Goal: Information Seeking & Learning: Find specific page/section

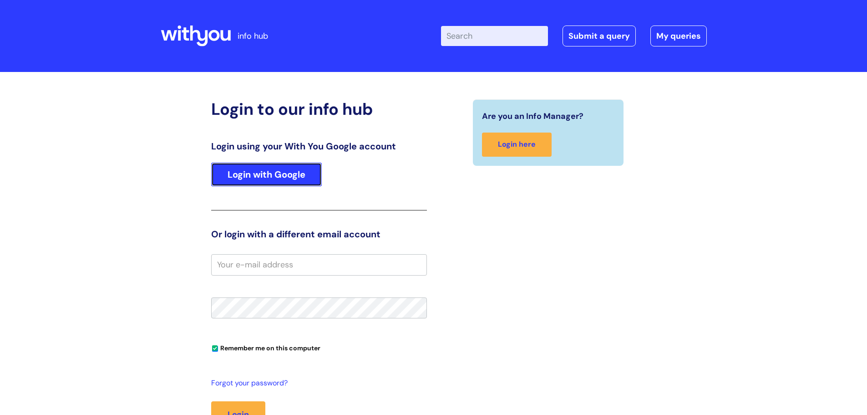
click at [270, 176] on link "Login with Google" at bounding box center [266, 174] width 111 height 24
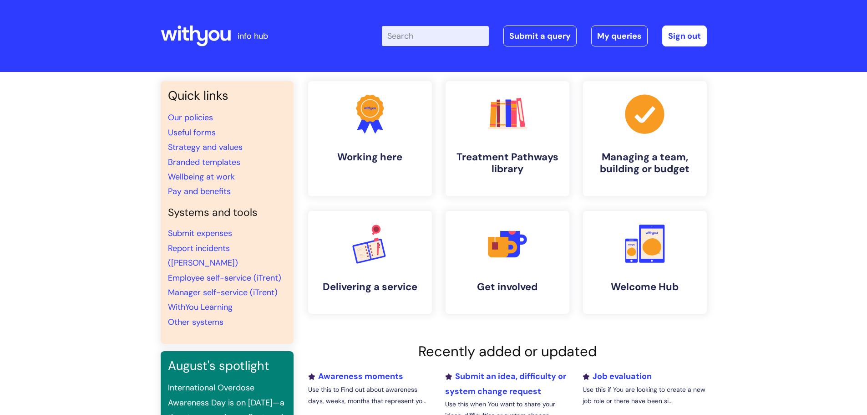
click at [459, 32] on input "Enter your search term here..." at bounding box center [435, 36] width 107 height 20
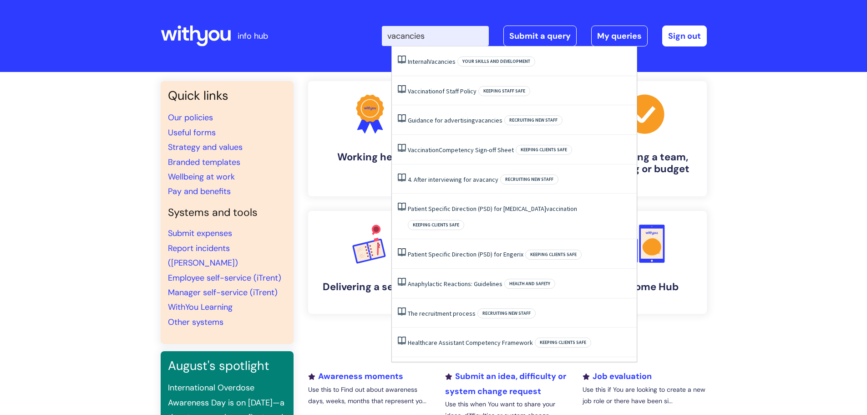
type input "vacancies"
click button "Search" at bounding box center [0, 0] width 0 height 0
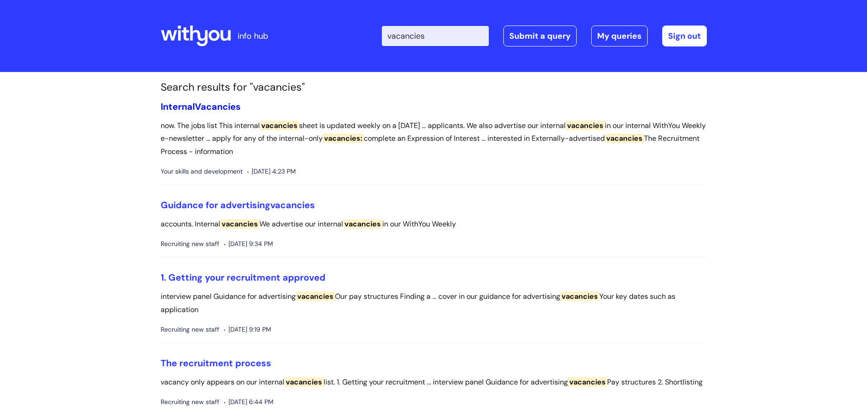
click at [191, 110] on link "Internal Vacancies" at bounding box center [201, 107] width 80 height 12
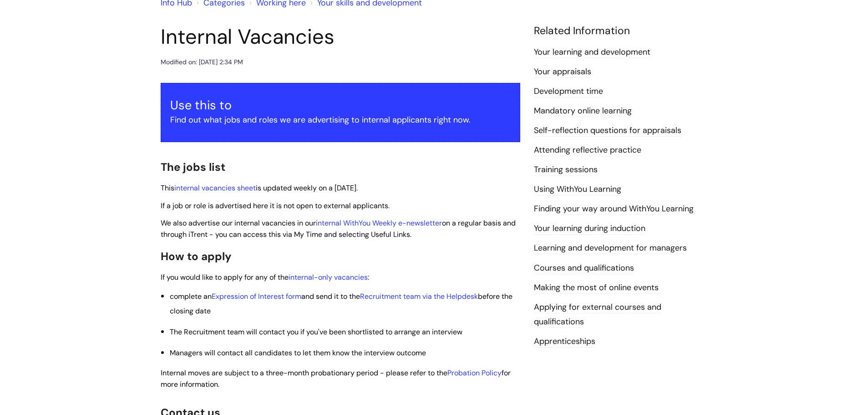
scroll to position [91, 0]
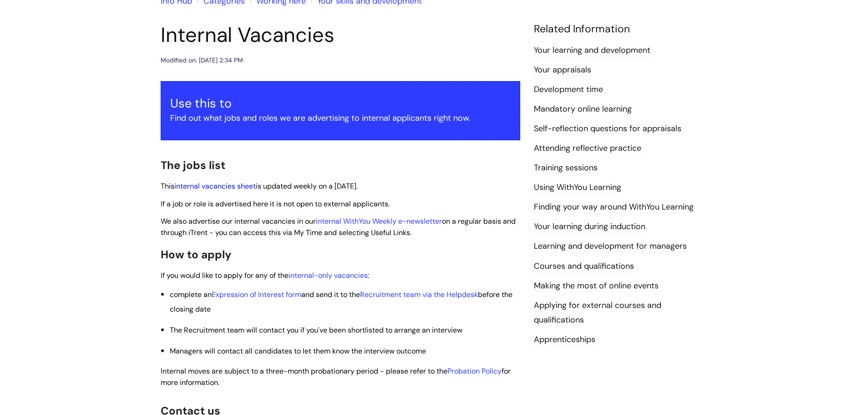
click at [189, 190] on link "internal vacancies sheet" at bounding box center [214, 186] width 81 height 10
